Goal: Information Seeking & Learning: Learn about a topic

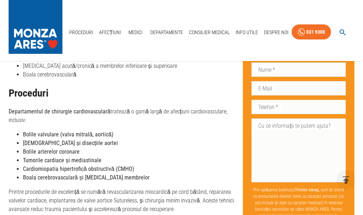
click at [94, 121] on p "Departamentul de chirurgie cardiovasculară tratează o gamă largă de afecțiuni c…" at bounding box center [123, 115] width 229 height 17
drag, startPoint x: 24, startPoint y: 135, endPoint x: 111, endPoint y: 135, distance: 87.2
click at [111, 135] on li "Bolile valvulare (valva mitrală, aortică)" at bounding box center [130, 134] width 214 height 9
copy strong "Bolile valvulare (valva mitrală, aortică)"
click at [75, 145] on strong "[DEMOGRAPHIC_DATA] și disecțiile aortei" at bounding box center [70, 143] width 95 height 7
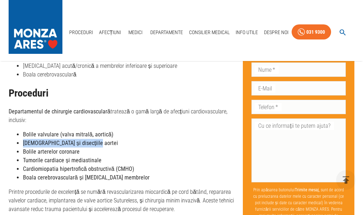
drag, startPoint x: 23, startPoint y: 144, endPoint x: 81, endPoint y: 143, distance: 58.2
click at [92, 144] on strong "[DEMOGRAPHIC_DATA] și disecțiile aortei" at bounding box center [70, 143] width 95 height 7
copy strong "[DEMOGRAPHIC_DATA] și disecțiile aortei"
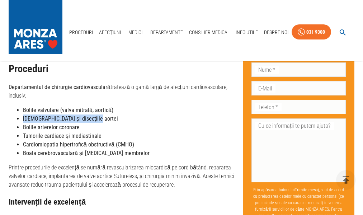
scroll to position [487, 0]
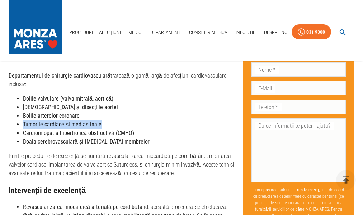
drag, startPoint x: 23, startPoint y: 125, endPoint x: 101, endPoint y: 125, distance: 77.9
click at [101, 125] on li "Tumorile cardiace și mediastinale" at bounding box center [130, 124] width 214 height 9
copy strong "Tumorile cardiace și mediastinale"
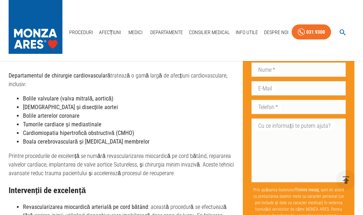
click at [171, 120] on li "Bolile arterelor coronare" at bounding box center [130, 116] width 214 height 9
drag, startPoint x: 23, startPoint y: 142, endPoint x: 76, endPoint y: 142, distance: 52.8
click at [76, 142] on strong "Boala cerebrovasculară și [MEDICAL_DATA] membrelor" at bounding box center [86, 141] width 127 height 7
copy strong "Boala cerebrovasculară"
drag, startPoint x: 82, startPoint y: 143, endPoint x: 129, endPoint y: 141, distance: 46.3
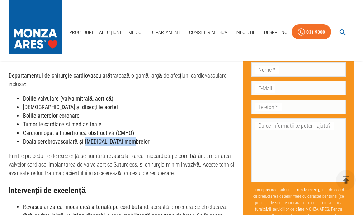
click at [129, 141] on strong "Boala cerebrovasculară și [MEDICAL_DATA] membrelor" at bounding box center [86, 141] width 127 height 7
copy strong "[MEDICAL_DATA] membrelor"
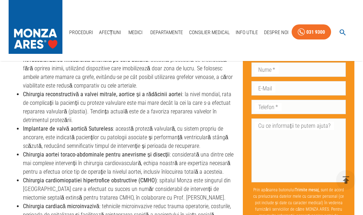
scroll to position [667, 0]
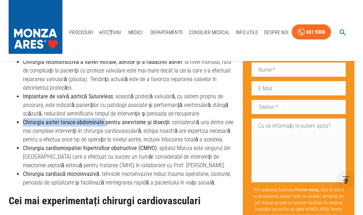
drag, startPoint x: 23, startPoint y: 123, endPoint x: 102, endPoint y: 124, distance: 79.0
click at [102, 124] on strong "Chirurgia aortei toraco-abdominale pentru anevrisme și disecții" at bounding box center [96, 122] width 147 height 7
copy strong "Chirurgia aortei toraco-abdominale"
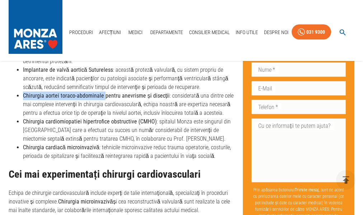
scroll to position [703, 0]
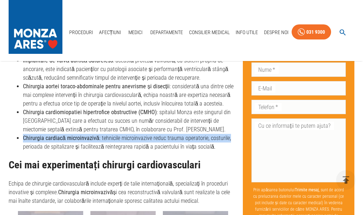
drag, startPoint x: 23, startPoint y: 137, endPoint x: 227, endPoint y: 137, distance: 203.2
click at [227, 137] on li "Chirurgia cardiacă microinvazivă : tehnicile microinvazive reduc trauma operato…" at bounding box center [130, 142] width 214 height 17
copy li "Chirurgia cardiacă microinvazivă : tehnicile microinvazive reduc trauma operato…"
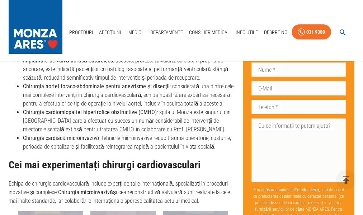
click at [131, 147] on li "Chirurgia cardiacă microinvazivă : tehnicile microinvazive reduc trauma operato…" at bounding box center [130, 142] width 214 height 17
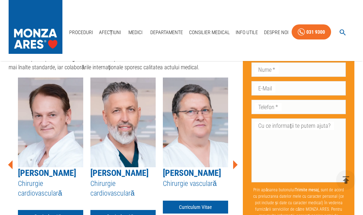
scroll to position [846, 0]
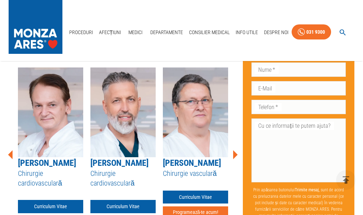
click at [235, 156] on icon at bounding box center [235, 154] width 5 height 9
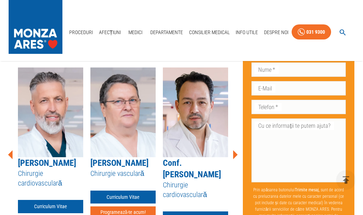
click at [235, 156] on icon at bounding box center [235, 154] width 5 height 9
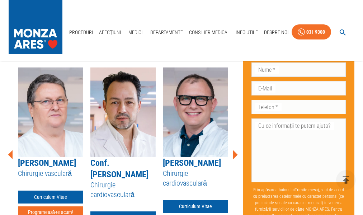
click at [235, 156] on icon at bounding box center [235, 154] width 5 height 9
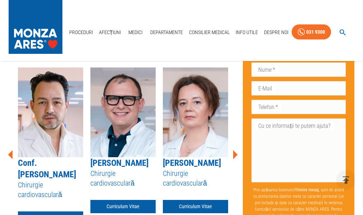
click at [235, 156] on icon at bounding box center [235, 154] width 5 height 9
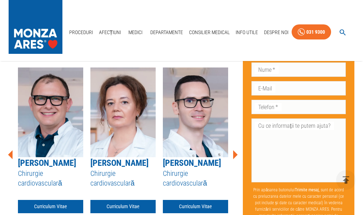
click at [235, 156] on icon at bounding box center [235, 154] width 5 height 9
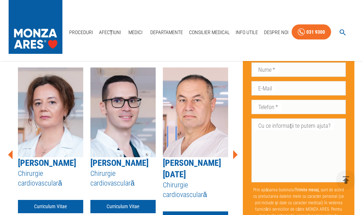
click at [235, 156] on icon at bounding box center [235, 154] width 5 height 9
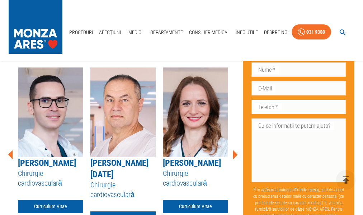
click at [235, 156] on icon at bounding box center [235, 154] width 5 height 9
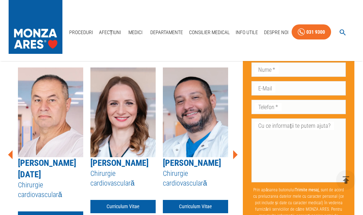
click at [235, 156] on icon at bounding box center [235, 154] width 5 height 9
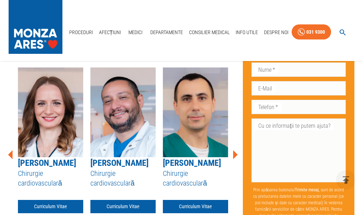
click at [235, 156] on icon at bounding box center [235, 154] width 5 height 9
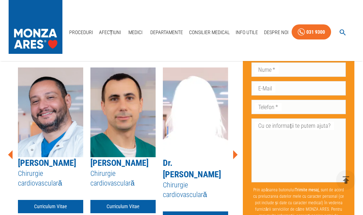
click at [235, 156] on icon at bounding box center [235, 154] width 5 height 9
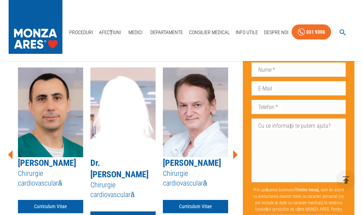
click at [235, 156] on icon at bounding box center [235, 154] width 5 height 9
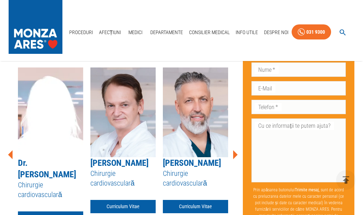
click at [235, 156] on icon at bounding box center [235, 154] width 5 height 9
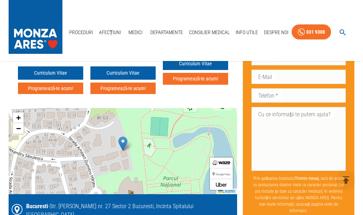
scroll to position [990, 0]
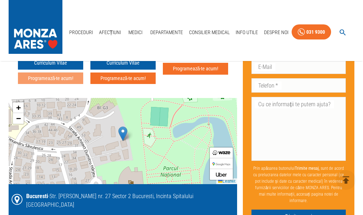
click at [63, 84] on button "Programează-te acum!" at bounding box center [50, 79] width 65 height 12
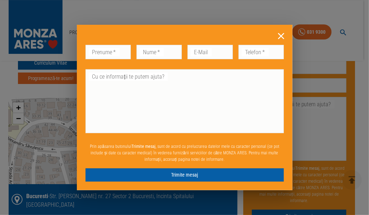
click at [281, 36] on icon at bounding box center [281, 36] width 6 height 6
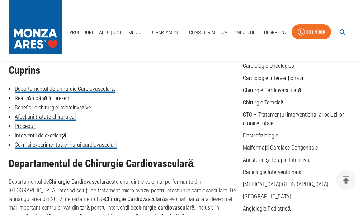
scroll to position [72, 0]
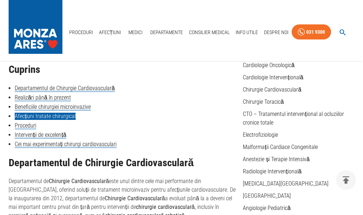
click at [65, 116] on link "Afecțiuni tratate chirurgical" at bounding box center [45, 116] width 61 height 7
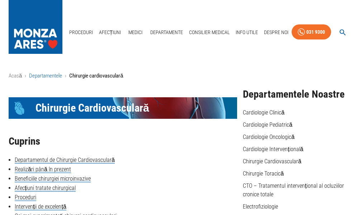
click at [54, 76] on link "Departamentele" at bounding box center [45, 76] width 33 height 6
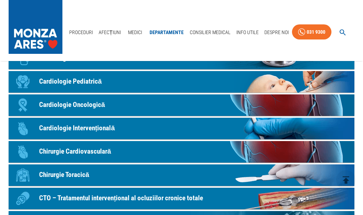
scroll to position [108, 0]
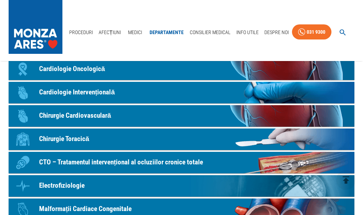
click at [81, 139] on p "Chirurgie Toracică" at bounding box center [64, 139] width 50 height 10
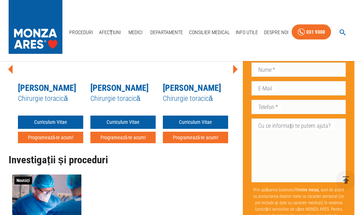
scroll to position [861, 0]
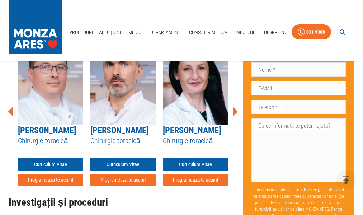
click at [237, 119] on icon at bounding box center [235, 112] width 22 height 22
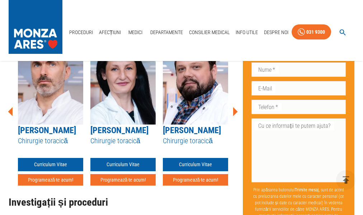
click at [237, 119] on icon at bounding box center [235, 112] width 22 height 22
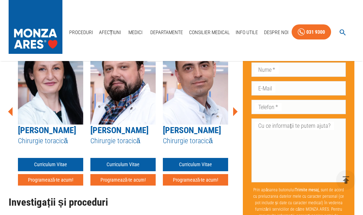
click at [237, 119] on icon at bounding box center [235, 112] width 22 height 22
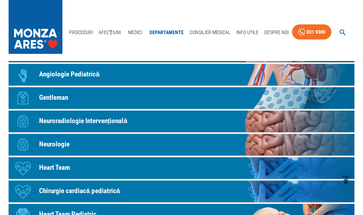
scroll to position [395, 0]
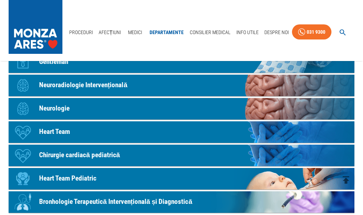
click at [110, 154] on p "Chirurgie cardiacă pediatrică" at bounding box center [79, 155] width 81 height 10
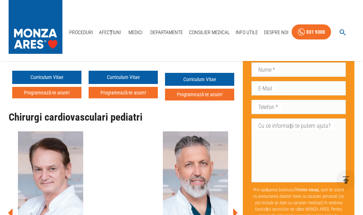
scroll to position [1400, 0]
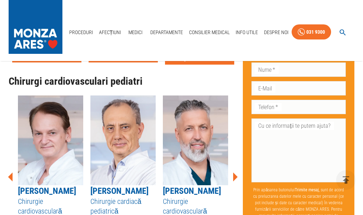
click at [236, 173] on icon at bounding box center [235, 176] width 5 height 9
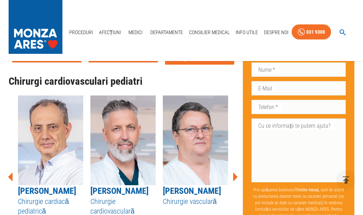
click at [236, 173] on icon at bounding box center [235, 176] width 5 height 9
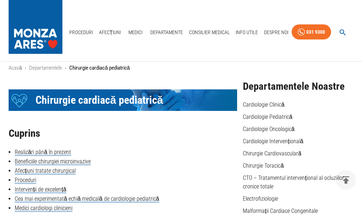
scroll to position [0, 0]
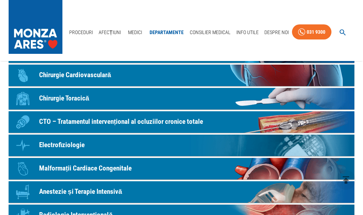
scroll to position [144, 0]
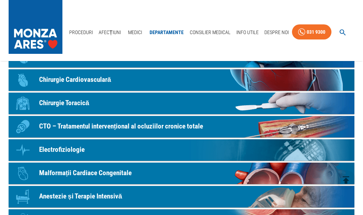
click at [101, 79] on p "Chirurgie Cardiovasculară" at bounding box center [75, 80] width 72 height 10
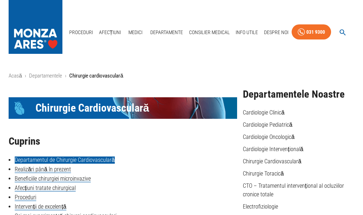
scroll to position [36, 0]
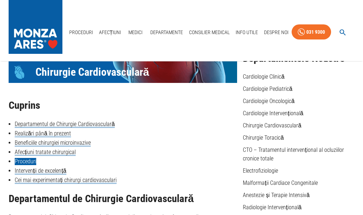
click at [31, 162] on link "Proceduri" at bounding box center [26, 161] width 22 height 7
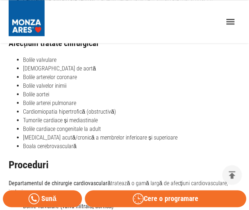
scroll to position [327, 0]
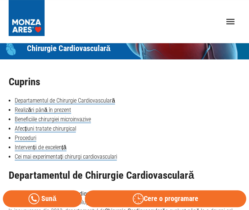
scroll to position [39, 0]
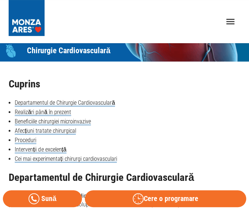
scroll to position [472, 0]
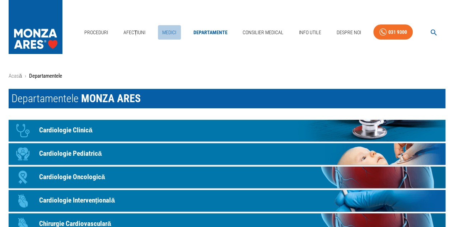
click at [172, 30] on link "Medici" at bounding box center [169, 32] width 23 height 15
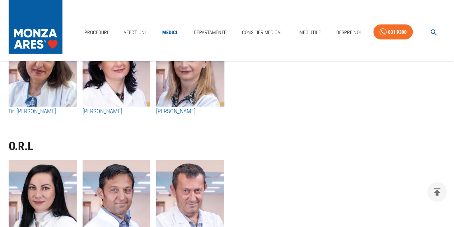
scroll to position [3622, 0]
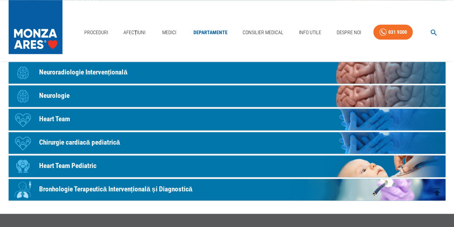
scroll to position [431, 0]
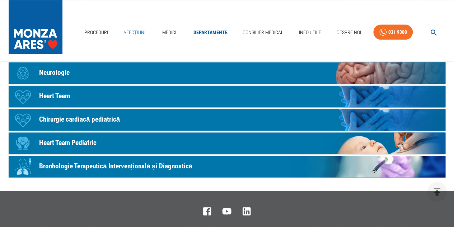
click at [135, 32] on link "Afecțiuni" at bounding box center [135, 32] width 28 height 15
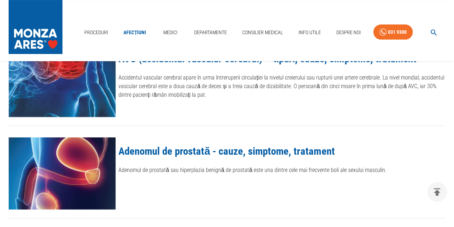
scroll to position [36, 0]
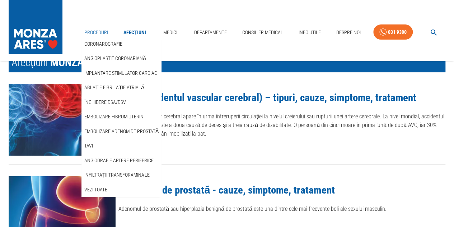
click at [98, 31] on link "Proceduri" at bounding box center [95, 32] width 29 height 15
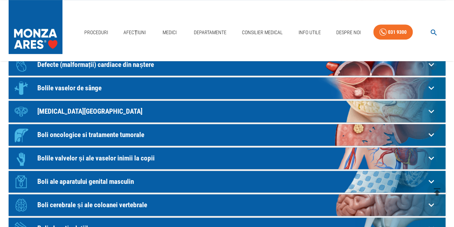
scroll to position [144, 0]
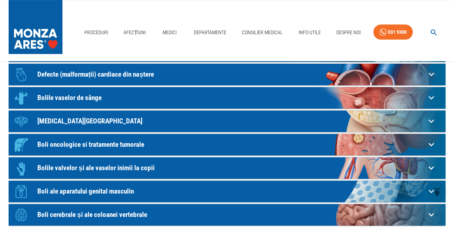
click at [95, 97] on p "Bolile vaselor de sânge" at bounding box center [231, 98] width 388 height 8
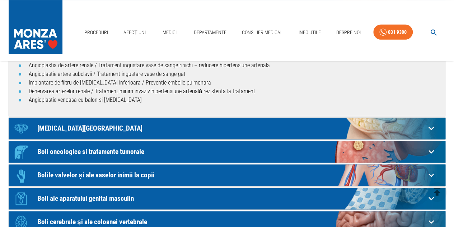
scroll to position [287, 0]
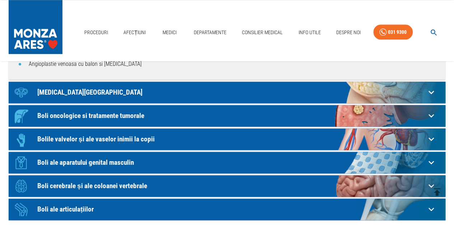
click at [145, 139] on p "Bolile valvelor și ale vaselor inimii la copii" at bounding box center [231, 139] width 388 height 8
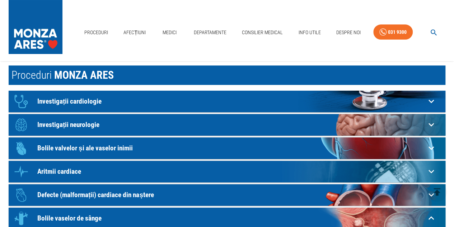
scroll to position [0, 0]
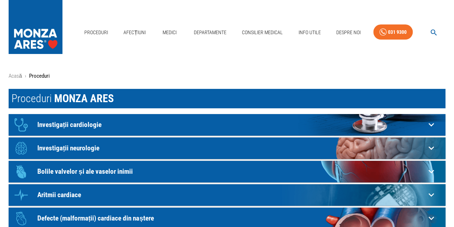
click at [125, 171] on p "Bolile valvelor și ale vaselor inimii" at bounding box center [231, 171] width 388 height 8
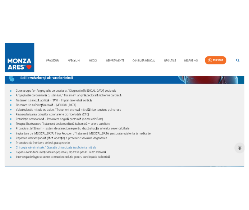
scroll to position [72, 0]
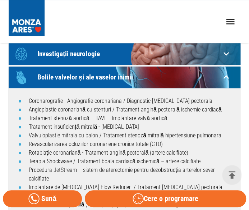
click at [83, 20] on div "Proceduri Afecțiuni Medici Departamente Consilier Medical Info Utile Despre Noi…" at bounding box center [124, 21] width 249 height 43
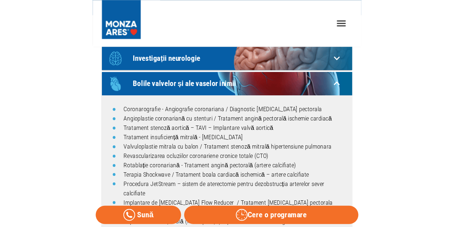
scroll to position [0, 0]
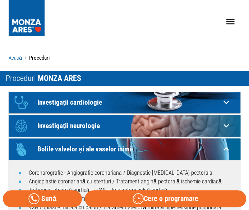
click at [19, 55] on link "Acasă" at bounding box center [15, 58] width 13 height 6
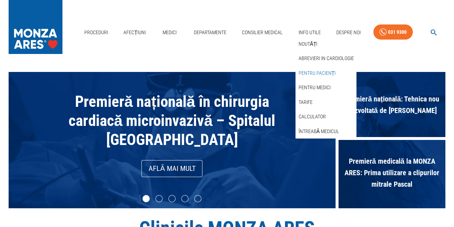
click at [311, 72] on link "Pentru pacienți" at bounding box center [317, 73] width 40 height 12
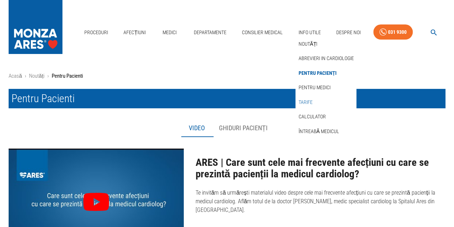
click at [309, 102] on link "Tarife" at bounding box center [305, 102] width 17 height 12
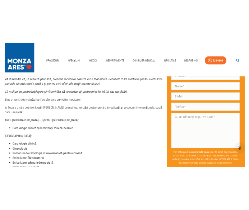
scroll to position [108, 0]
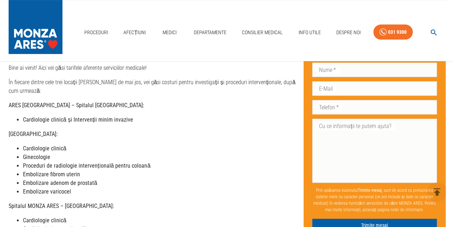
click at [13, 134] on strong "[GEOGRAPHIC_DATA]:" at bounding box center [33, 133] width 49 height 7
drag, startPoint x: 10, startPoint y: 134, endPoint x: 71, endPoint y: 136, distance: 61.4
click at [71, 136] on p "[GEOGRAPHIC_DATA]:" at bounding box center [153, 134] width 289 height 9
copy strong "[GEOGRAPHIC_DATA]:"
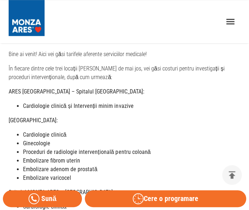
click at [74, 139] on li "Ginecologie" at bounding box center [131, 143] width 217 height 9
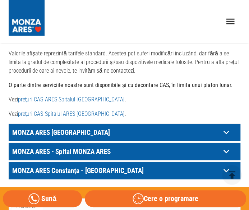
scroll to position [395, 0]
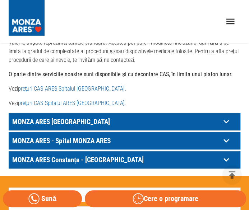
click at [72, 116] on p "MONZA ARES [GEOGRAPHIC_DATA]" at bounding box center [115, 121] width 210 height 11
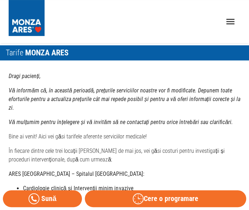
scroll to position [61, 0]
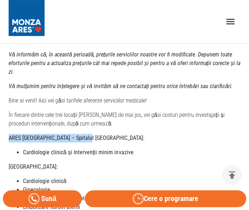
drag, startPoint x: 9, startPoint y: 128, endPoint x: 89, endPoint y: 131, distance: 80.8
click at [89, 134] on p "ARES [GEOGRAPHIC_DATA] – Spitalul [GEOGRAPHIC_DATA]:" at bounding box center [125, 138] width 232 height 9
copy strong "ARES [GEOGRAPHIC_DATA] – Spitalul [GEOGRAPHIC_DATA]:"
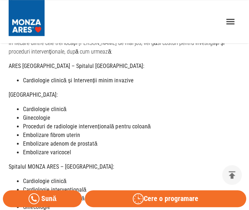
scroll to position [205, 0]
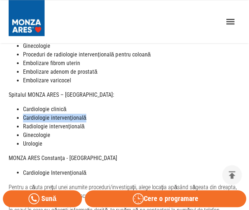
drag, startPoint x: 83, startPoint y: 110, endPoint x: 24, endPoint y: 109, distance: 58.5
click at [24, 114] on strong "Cardiologie intervențională" at bounding box center [54, 117] width 63 height 7
drag, startPoint x: 70, startPoint y: 118, endPoint x: 40, endPoint y: 117, distance: 29.5
click at [70, 123] on strong "Radiologie intervențională" at bounding box center [53, 126] width 61 height 7
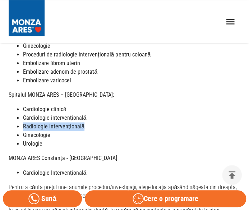
drag, startPoint x: 23, startPoint y: 117, endPoint x: 81, endPoint y: 118, distance: 58.2
click at [82, 123] on strong "Radiologie intervențională" at bounding box center [53, 126] width 61 height 7
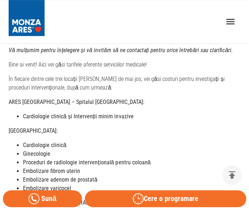
scroll to position [133, 0]
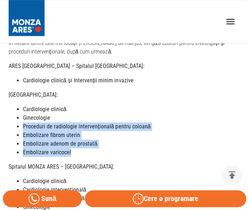
drag, startPoint x: 72, startPoint y: 143, endPoint x: 22, endPoint y: 118, distance: 55.2
click at [22, 118] on ul "Cardiologie clinică Ginecologie Proceduri de radiologie intervențională pentru …" at bounding box center [125, 131] width 232 height 52
click at [108, 148] on li "Embolizare varicocel" at bounding box center [131, 152] width 217 height 9
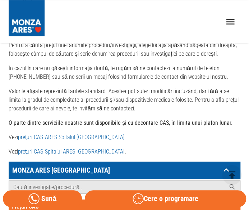
scroll to position [349, 0]
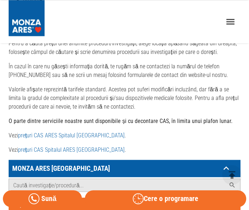
click at [93, 63] on p "În cazul în care nu găsești informația dorită, te rugăm să ne contactezi la num…" at bounding box center [125, 70] width 232 height 17
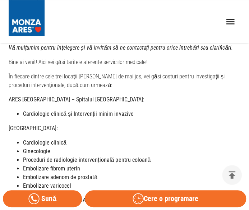
scroll to position [108, 0]
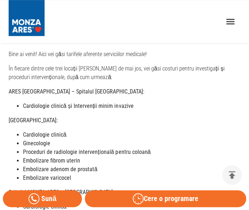
click at [108, 130] on li "Cardiologie clinică" at bounding box center [131, 134] width 217 height 9
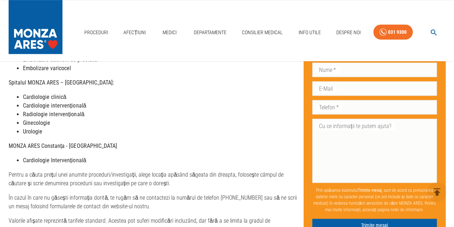
scroll to position [251, 0]
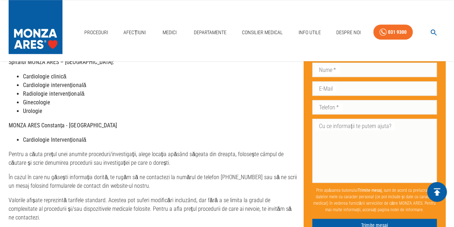
click at [363, 193] on icon "delete" at bounding box center [437, 192] width 6 height 8
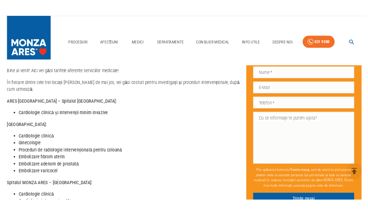
scroll to position [108, 0]
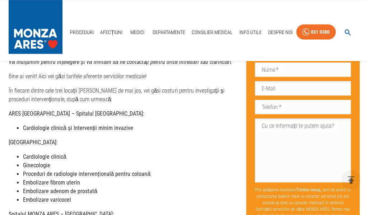
click at [133, 13] on div "Proceduri Afecțiuni Medici Departamente Consilier Medical Info Utile Despre Noi…" at bounding box center [184, 30] width 368 height 61
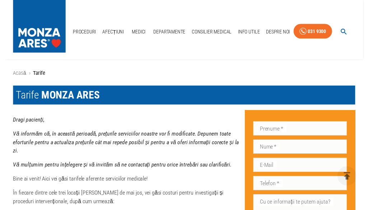
scroll to position [0, 0]
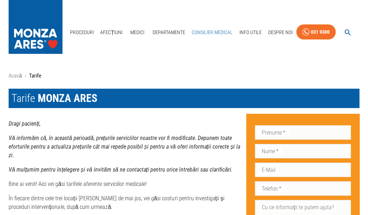
click at [217, 31] on link "Consilier Medical" at bounding box center [212, 32] width 47 height 15
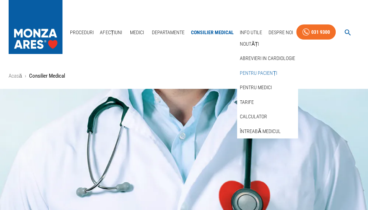
click at [256, 71] on link "Pentru pacienți" at bounding box center [258, 73] width 40 height 12
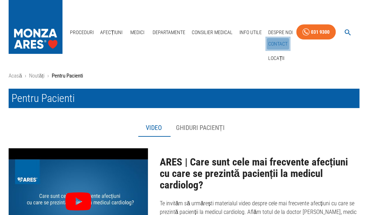
click at [279, 41] on link "Contact" at bounding box center [278, 44] width 22 height 12
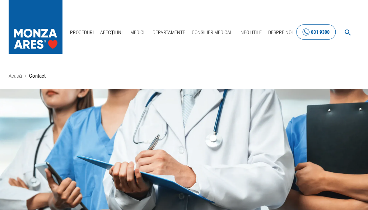
click at [318, 31] on div "031 9300" at bounding box center [320, 32] width 19 height 9
click at [17, 74] on link "Acasă" at bounding box center [15, 76] width 13 height 6
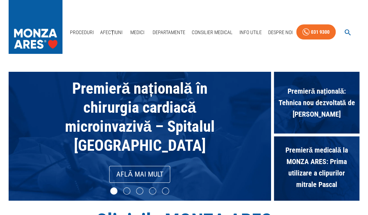
click at [130, 55] on div "Proceduri Afecțiuni Medici Departamente Consilier Medical Info Utile Despre Noi…" at bounding box center [184, 30] width 368 height 61
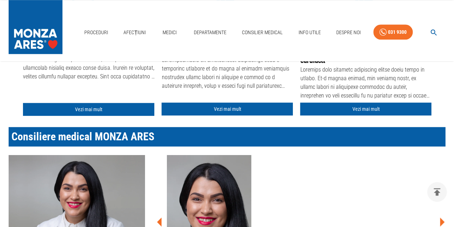
scroll to position [215, 0]
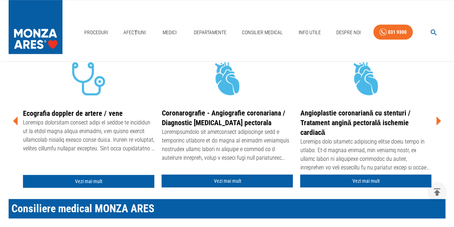
click at [363, 122] on icon at bounding box center [438, 120] width 5 height 9
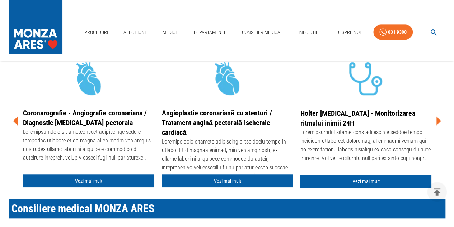
click at [363, 122] on icon at bounding box center [438, 120] width 5 height 9
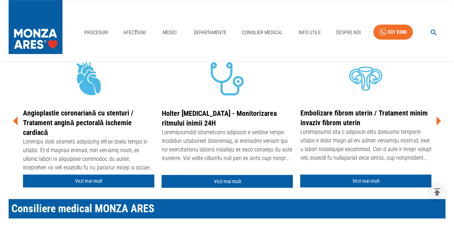
click at [363, 122] on icon at bounding box center [438, 120] width 5 height 9
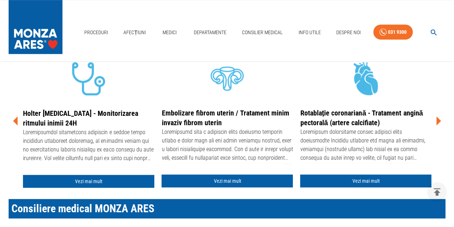
click at [363, 122] on icon at bounding box center [438, 120] width 5 height 9
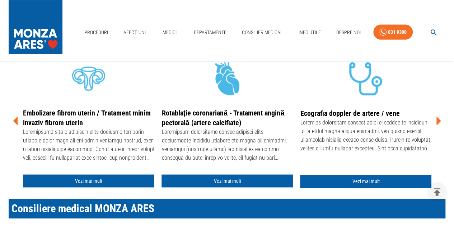
click at [363, 122] on icon at bounding box center [438, 120] width 5 height 9
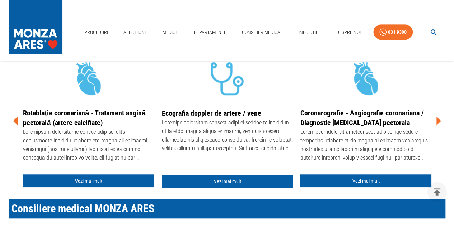
click at [363, 122] on icon at bounding box center [438, 120] width 5 height 9
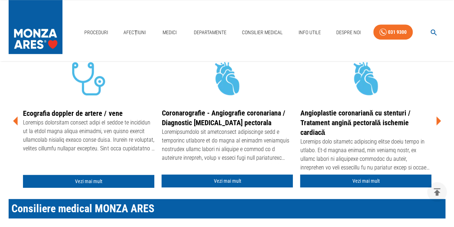
click at [363, 122] on icon at bounding box center [438, 120] width 5 height 9
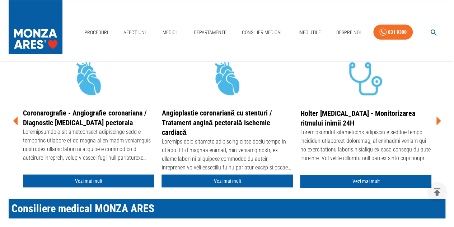
click at [363, 122] on icon at bounding box center [438, 120] width 5 height 9
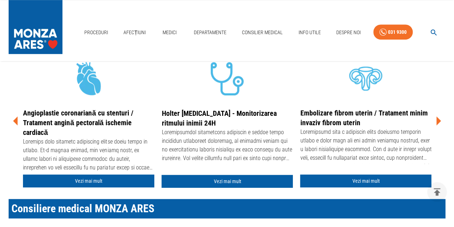
click at [363, 122] on icon at bounding box center [438, 120] width 5 height 9
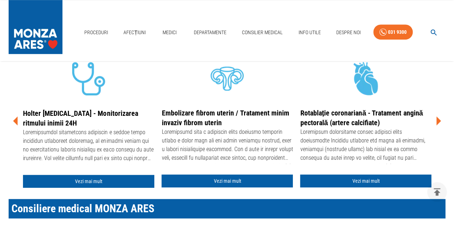
click at [363, 122] on icon at bounding box center [438, 120] width 5 height 9
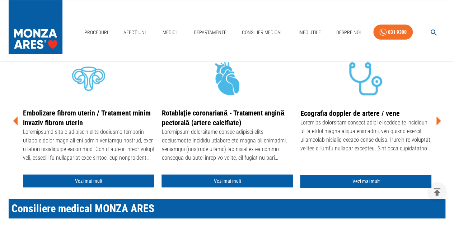
click at [363, 122] on icon at bounding box center [438, 120] width 5 height 9
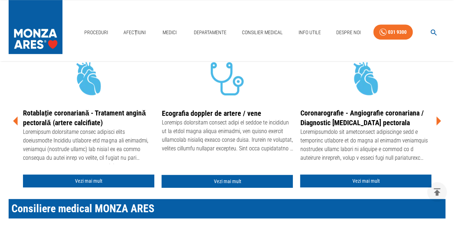
click at [363, 122] on icon at bounding box center [438, 120] width 5 height 9
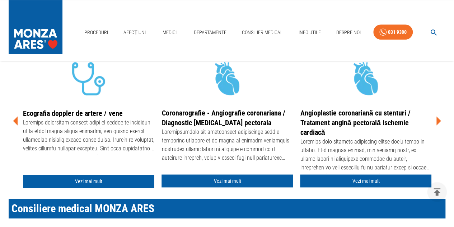
click at [363, 123] on icon at bounding box center [439, 121] width 22 height 22
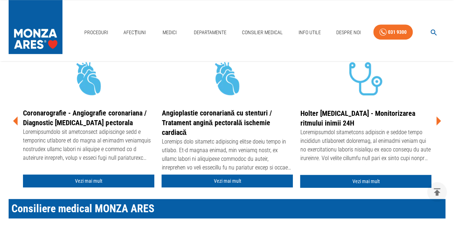
click at [363, 121] on icon at bounding box center [438, 120] width 5 height 9
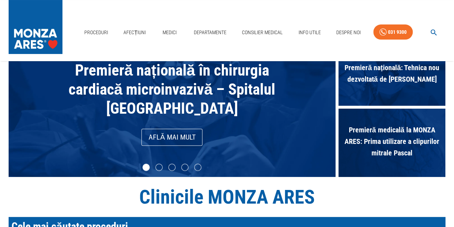
scroll to position [72, 0]
